Goal: Task Accomplishment & Management: Use online tool/utility

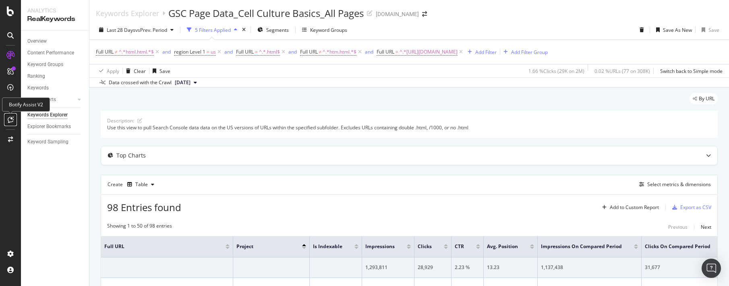
click at [9, 121] on icon at bounding box center [11, 119] width 6 height 6
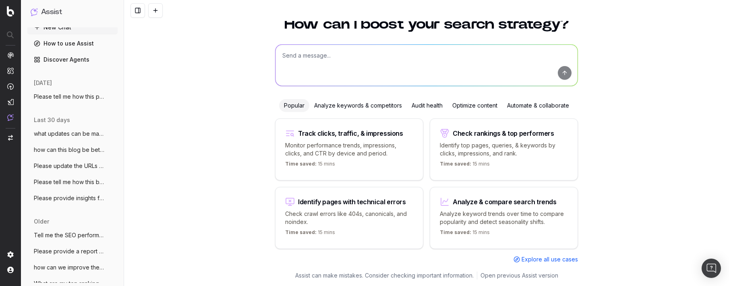
scroll to position [13, 0]
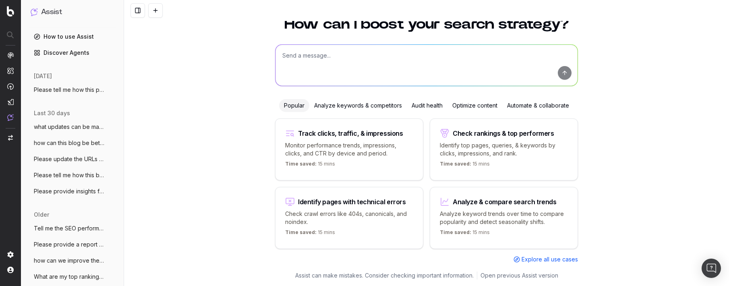
click at [63, 192] on span "Please provide insights for how the page" at bounding box center [69, 191] width 71 height 8
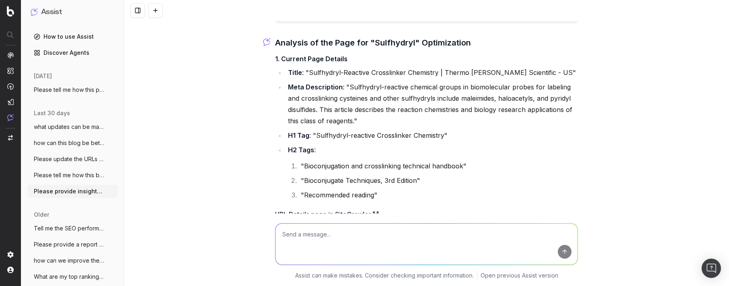
scroll to position [1084, 0]
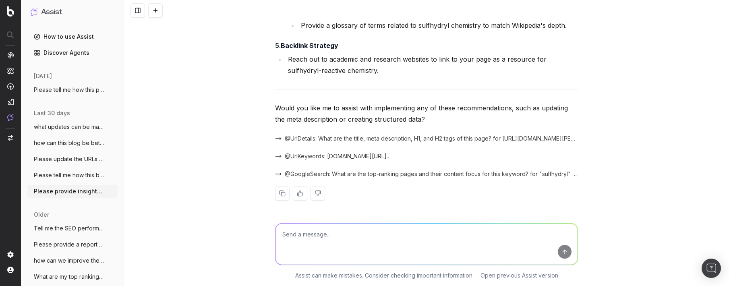
click at [60, 89] on span "Please tell me how this page can get an" at bounding box center [69, 90] width 71 height 8
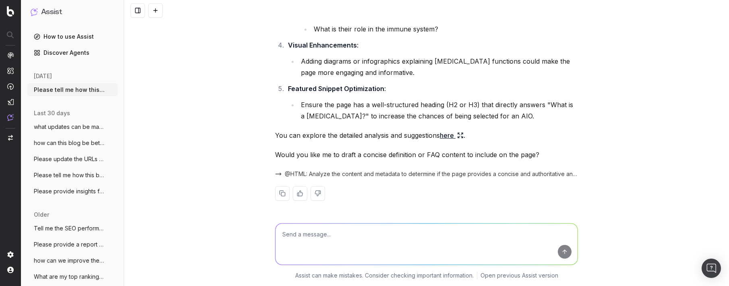
click at [80, 159] on span "Please update the URLs below so we can a" at bounding box center [69, 159] width 71 height 8
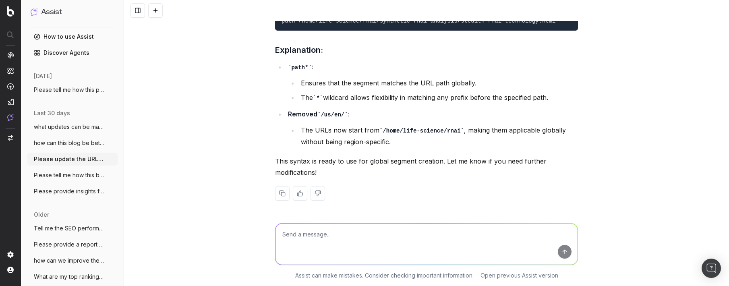
scroll to position [2281, 0]
click at [294, 235] on textarea at bounding box center [426, 243] width 302 height 41
paste textarea "Create a segment syntax with the wildcard "*" and "path" at the beginning of ea…"
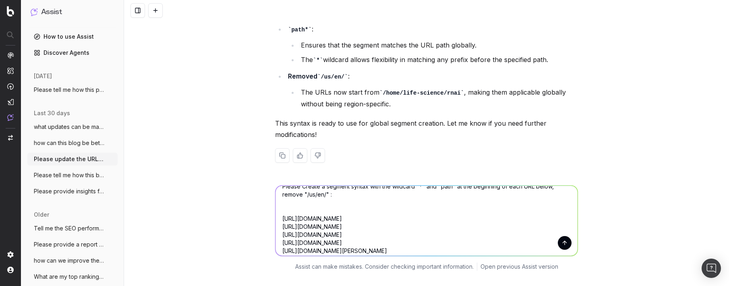
scroll to position [0, 0]
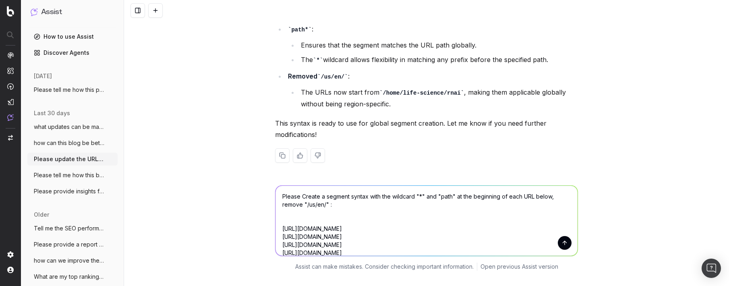
click at [302, 186] on textarea "Please Create a segment syntax with the wildcard "*" and "path" at the beginnin…" at bounding box center [426, 221] width 302 height 70
type textarea "Please create a segment syntax with the wildcard "*" and "path" at the beginnin…"
click at [562, 236] on button "submit" at bounding box center [565, 243] width 14 height 14
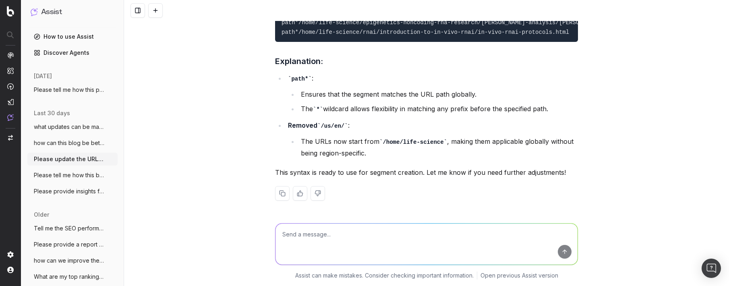
scroll to position [2635, 0]
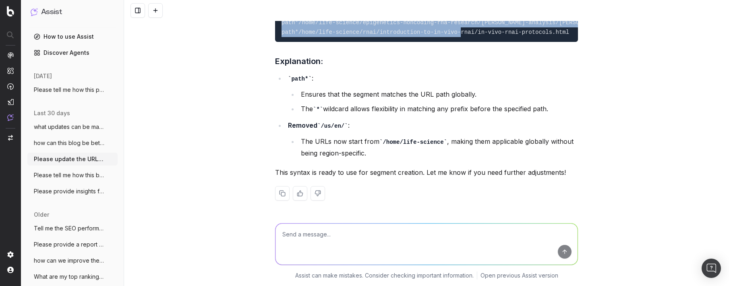
drag, startPoint x: 547, startPoint y: 177, endPoint x: 279, endPoint y: 112, distance: 276.5
copy code "path*/home/life-science/rnai/silencer-sirna-construction-kit.html path*/home/li…"
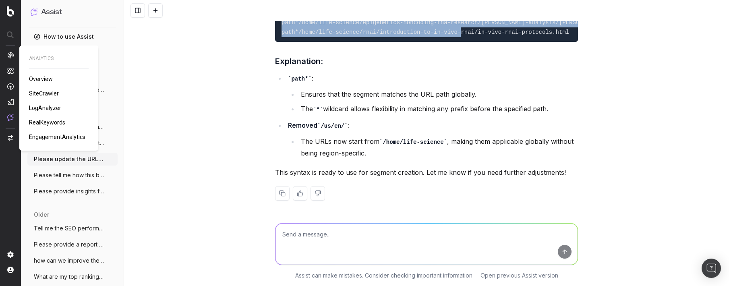
click at [44, 91] on span "SiteCrawler" at bounding box center [44, 93] width 30 height 6
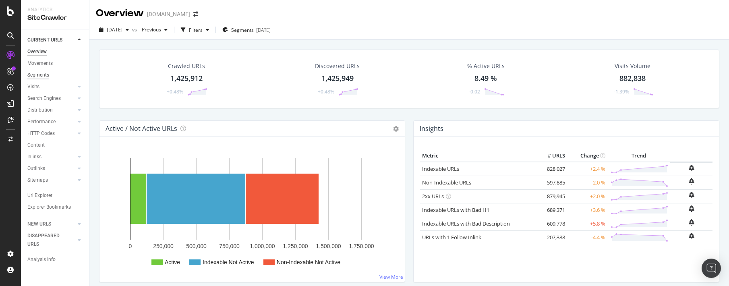
click at [41, 74] on div "Segments" at bounding box center [38, 75] width 22 height 8
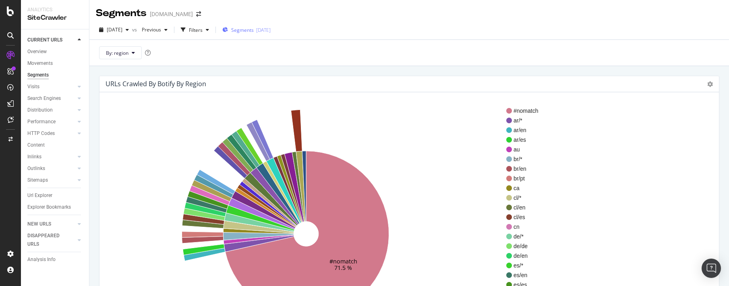
click at [271, 31] on div "2025-09-02" at bounding box center [263, 30] width 14 height 7
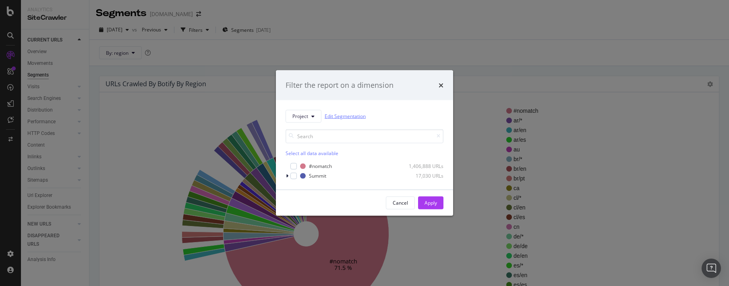
click at [355, 115] on link "Edit Segmentation" at bounding box center [345, 116] width 41 height 8
click at [443, 83] on icon "times" at bounding box center [440, 85] width 5 height 6
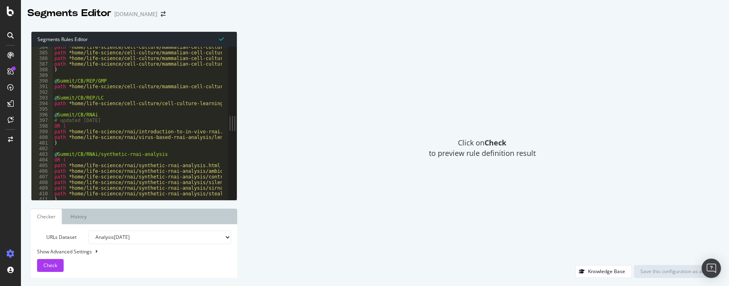
scroll to position [1876, 0]
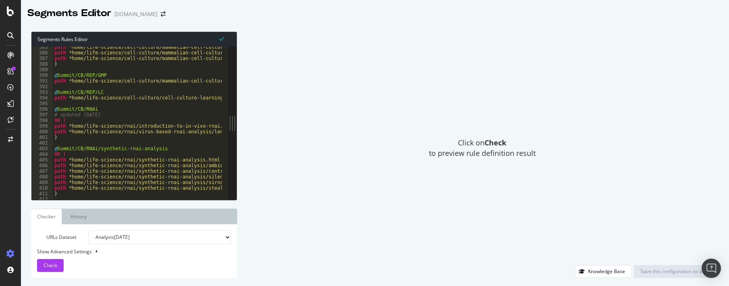
click at [68, 130] on div "path *home/life-science/cell-culture/mammalian-cell-culture/recombinant-protein…" at bounding box center [479, 123] width 853 height 158
click at [54, 137] on div "path *home/life-science/cell-culture/mammalian-cell-culture/recombinant-protein…" at bounding box center [479, 123] width 853 height 158
type textarea ")"
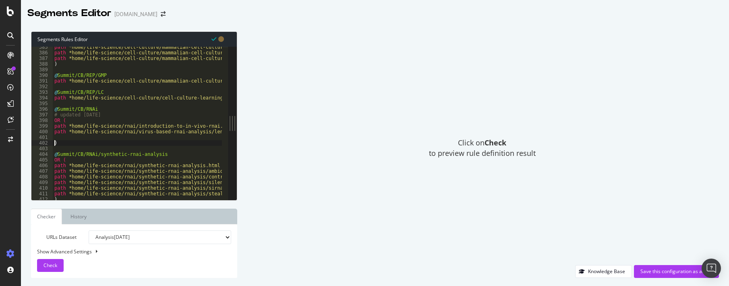
click at [63, 138] on div "path *home/life-science/cell-culture/mammalian-cell-culture/recombinant-protein…" at bounding box center [479, 123] width 853 height 158
paste textarea "path*/home/life-science/rnai/introduction-to-in-vivo-rnai/in-vivo-rnai-protocol…"
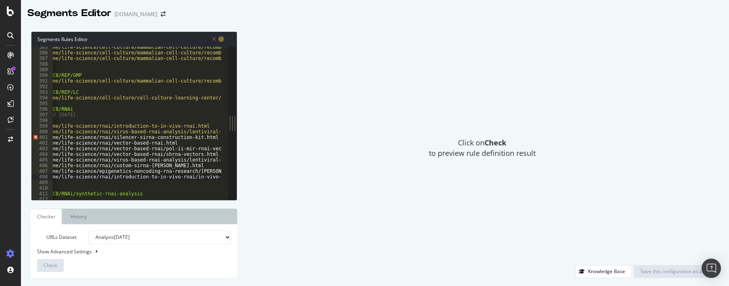
scroll to position [0, 0]
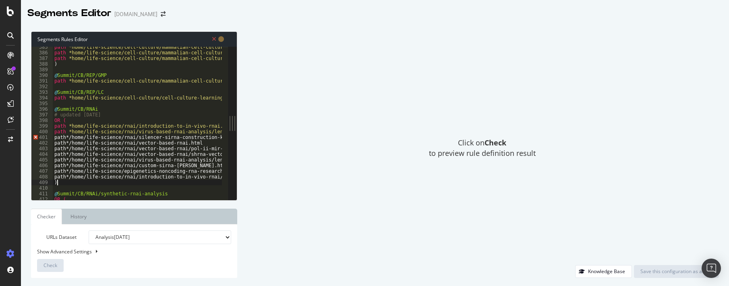
click at [79, 184] on div "path *home/life-science/cell-culture/mammalian-cell-culture/recombinant-protein…" at bounding box center [479, 123] width 853 height 158
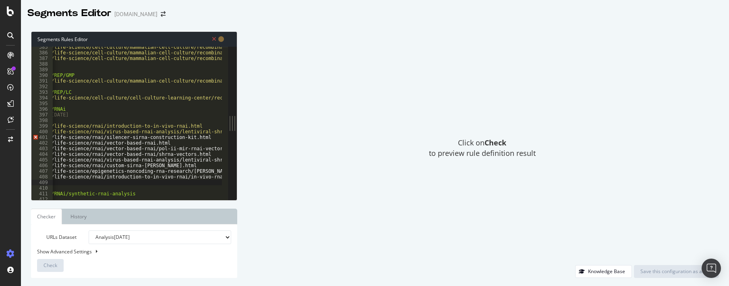
scroll to position [0, 32]
click at [204, 137] on div "path *home/life-science/cell-culture/mammalian-cell-culture/recombinant-protein…" at bounding box center [447, 123] width 853 height 158
type textarea "path*/home/life-science/rnai/silencer-sirna-construction-kit.html"
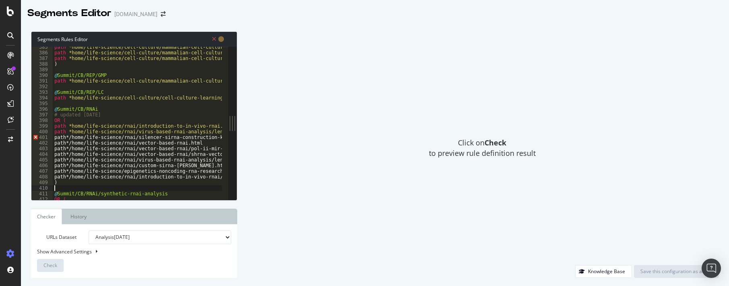
click at [64, 188] on div "path *home/life-science/cell-culture/mammalian-cell-culture/recombinant-protein…" at bounding box center [479, 123] width 853 height 158
click at [67, 137] on div "path *home/life-science/cell-culture/mammalian-cell-culture/recombinant-protein…" at bounding box center [479, 123] width 853 height 158
click at [71, 143] on div "path *home/life-science/cell-culture/mammalian-cell-culture/recombinant-protein…" at bounding box center [479, 123] width 853 height 158
click at [69, 149] on div "path *home/life-science/cell-culture/mammalian-cell-culture/recombinant-protein…" at bounding box center [479, 123] width 853 height 158
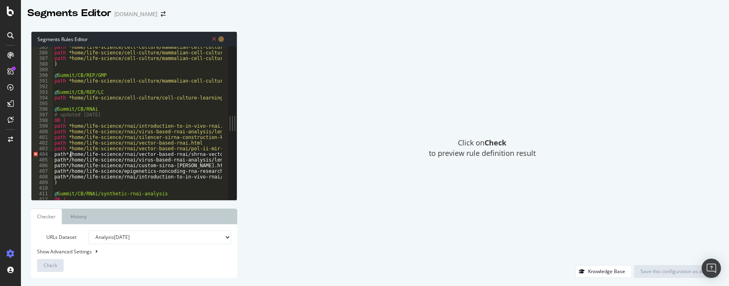
click at [69, 154] on div "path *home/life-science/cell-culture/mammalian-cell-culture/recombinant-protein…" at bounding box center [479, 123] width 853 height 158
click at [69, 159] on div "path *home/life-science/cell-culture/mammalian-cell-culture/recombinant-protein…" at bounding box center [479, 123] width 853 height 158
click at [69, 164] on div "path *home/life-science/cell-culture/mammalian-cell-culture/recombinant-protein…" at bounding box center [479, 123] width 853 height 158
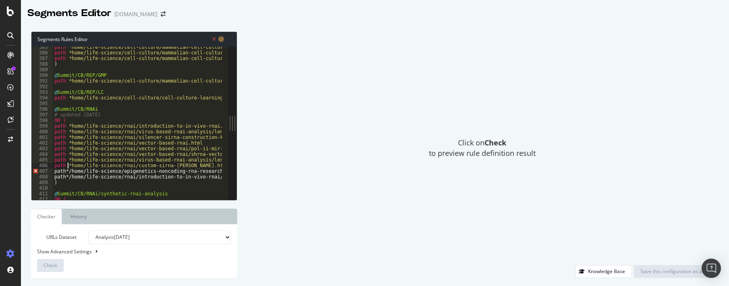
click at [69, 171] on div "path *home/life-science/cell-culture/mammalian-cell-culture/recombinant-protein…" at bounding box center [479, 123] width 853 height 158
click at [70, 176] on div "path *home/life-science/cell-culture/mammalian-cell-culture/recombinant-protein…" at bounding box center [479, 123] width 853 height 158
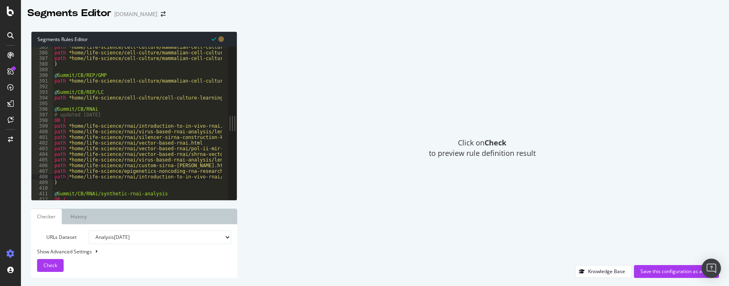
click at [62, 116] on div "path *home/life-science/cell-culture/mammalian-cell-culture/recombinant-protein…" at bounding box center [479, 123] width 853 height 158
click at [90, 115] on div "path *home/life-science/cell-culture/mammalian-cell-culture/recombinant-protein…" at bounding box center [479, 123] width 853 height 158
click at [79, 115] on div "path *home/life-science/cell-culture/mammalian-cell-culture/recombinant-protein…" at bounding box center [479, 123] width 853 height 158
click at [126, 115] on div "path *home/life-science/cell-culture/mammalian-cell-culture/recombinant-protein…" at bounding box center [479, 123] width 853 height 158
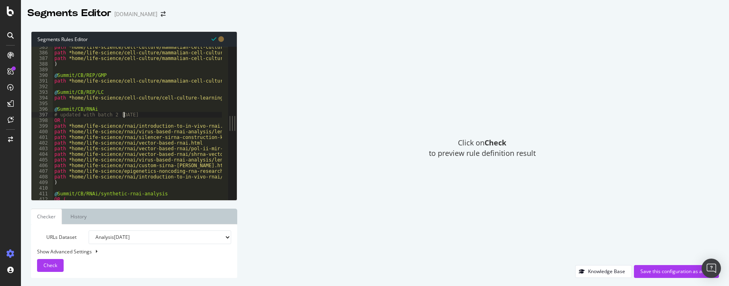
scroll to position [0, 6]
type textarea "# updated with batch 2 9-8-25"
click at [56, 265] on span "Check" at bounding box center [50, 265] width 14 height 7
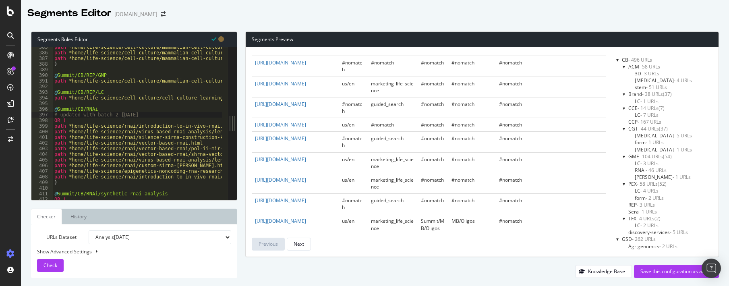
scroll to position [15, 0]
click at [176, 114] on div "path *home/life-science/cell-culture/mammalian-cell-culture/recombinant-protein…" at bounding box center [479, 123] width 853 height 158
click at [689, 272] on div "Save this configuration as active" at bounding box center [676, 271] width 72 height 7
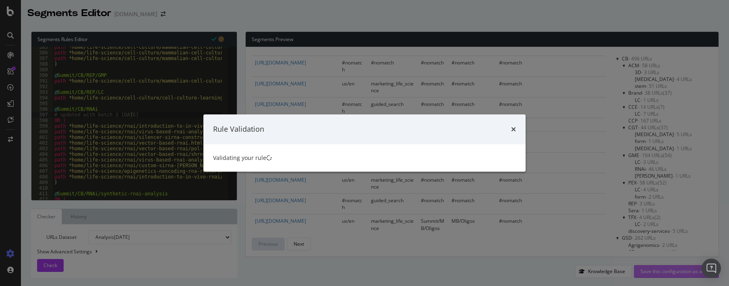
scroll to position [0, 0]
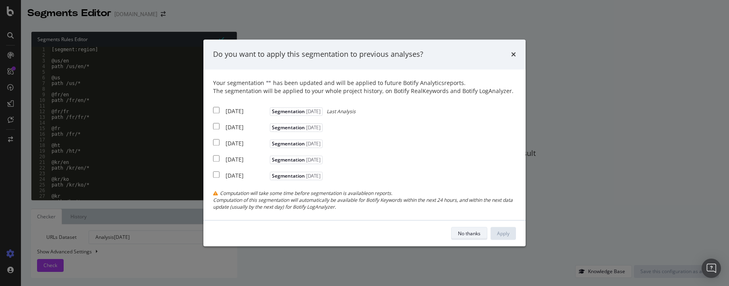
click at [468, 234] on div "No thanks" at bounding box center [469, 233] width 23 height 7
